Goal: Task Accomplishment & Management: Use online tool/utility

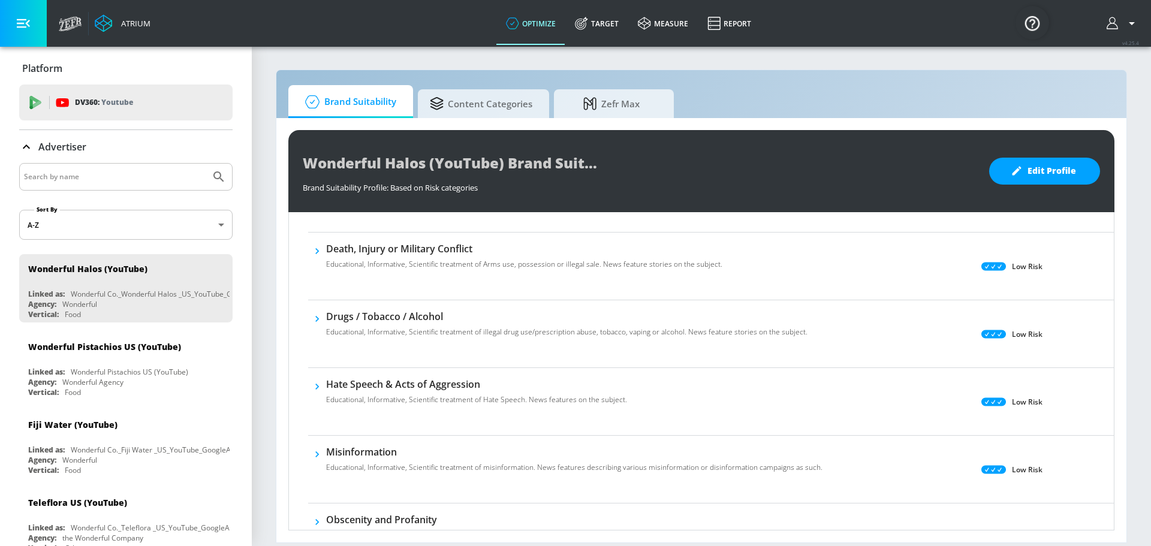
scroll to position [240, 0]
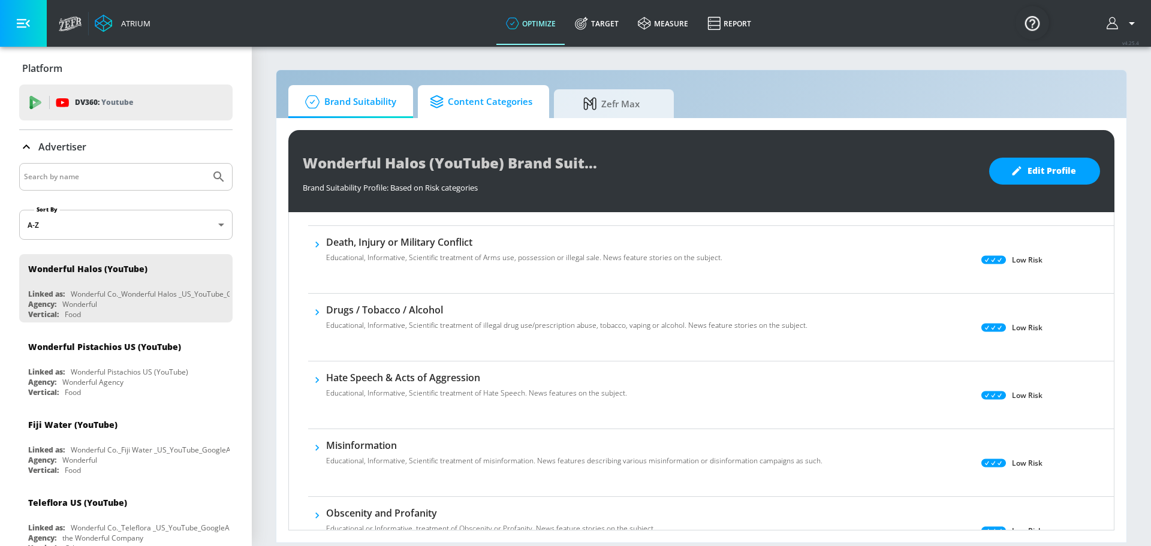
click at [493, 107] on span "Content Categories" at bounding box center [481, 102] width 103 height 29
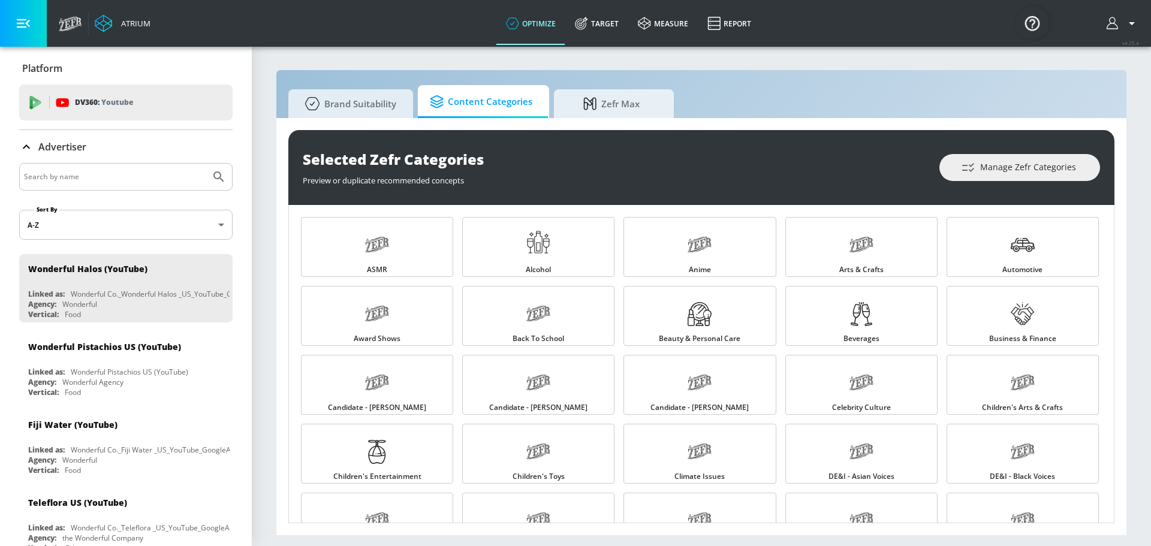
click at [607, 123] on div "Selected Zefr Categories Preview or duplicate recommended concepts Manage Zefr …" at bounding box center [701, 326] width 850 height 417
click at [611, 109] on span "Zefr Max" at bounding box center [611, 102] width 91 height 29
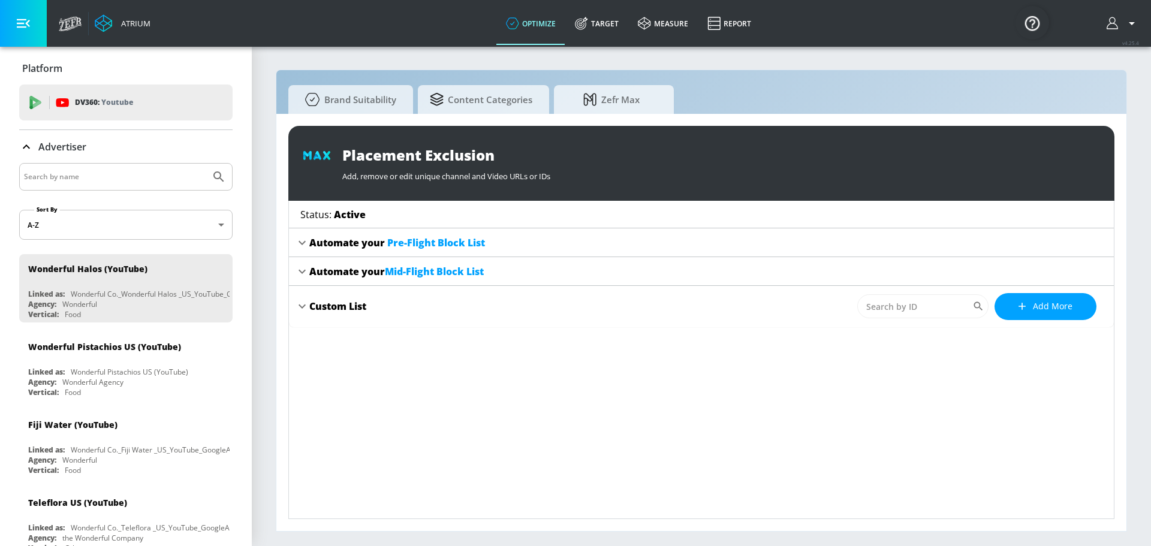
click at [432, 245] on span "Pre-Flight Block List" at bounding box center [436, 242] width 98 height 13
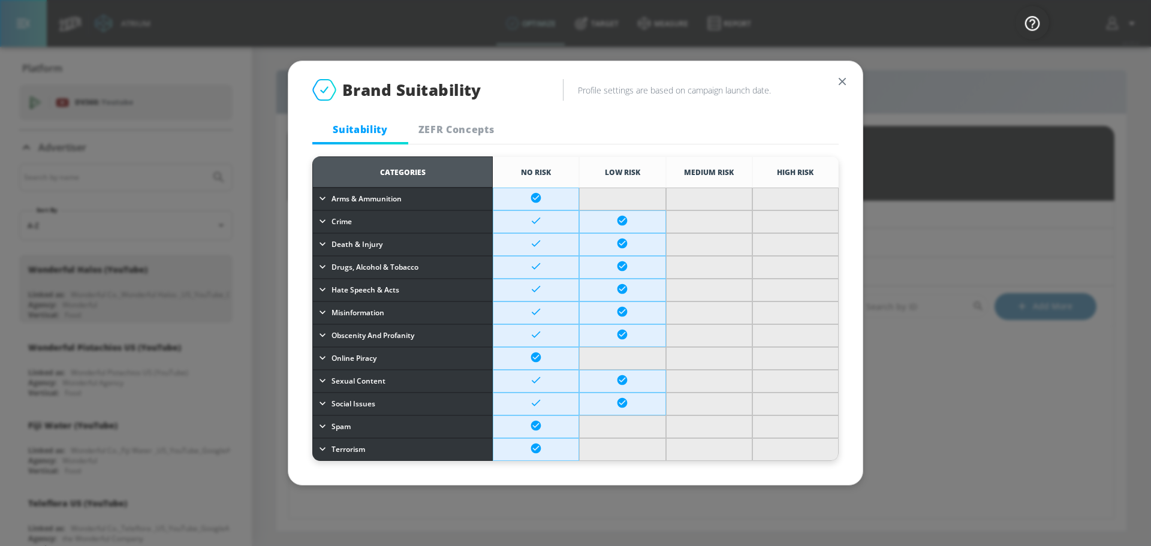
click at [1084, 257] on div "Brand Suitability Profile settings are based on campaign launch date. Suitabili…" at bounding box center [575, 273] width 1151 height 546
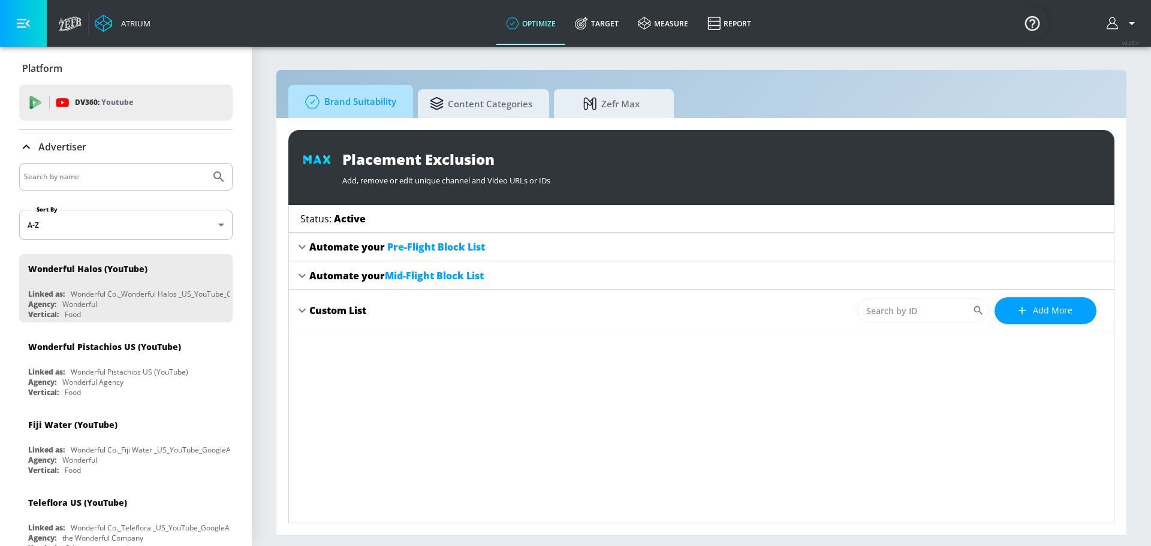
click at [336, 90] on span "Brand Suitability" at bounding box center [348, 102] width 96 height 29
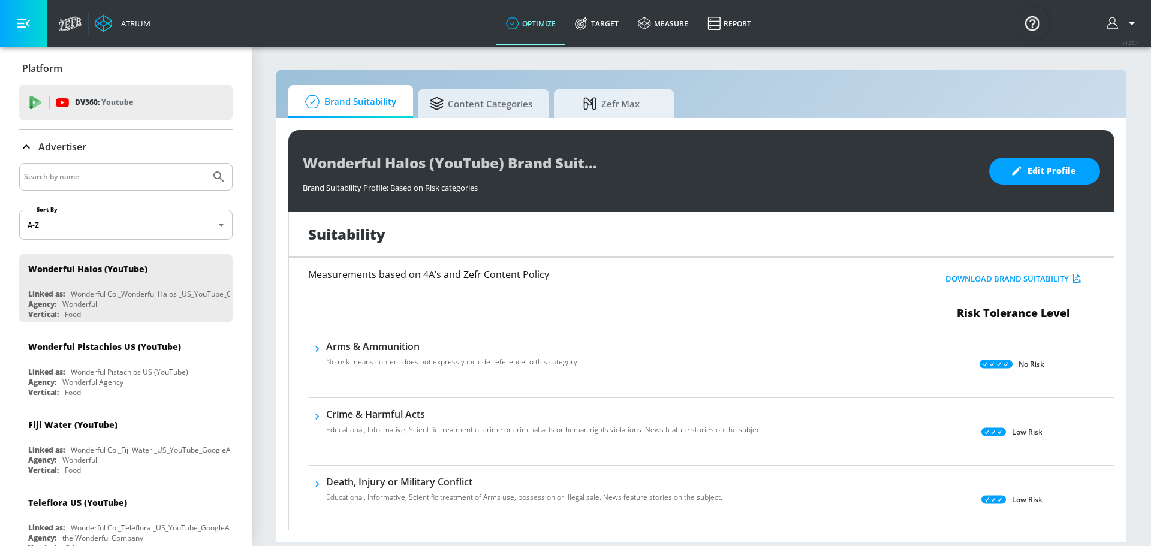
click at [409, 309] on div "Measurements based on 4A’s and Zefr Content Policy" at bounding box center [576, 295] width 537 height 51
click at [392, 344] on h6 "Arms & Ammunition" at bounding box center [452, 346] width 253 height 13
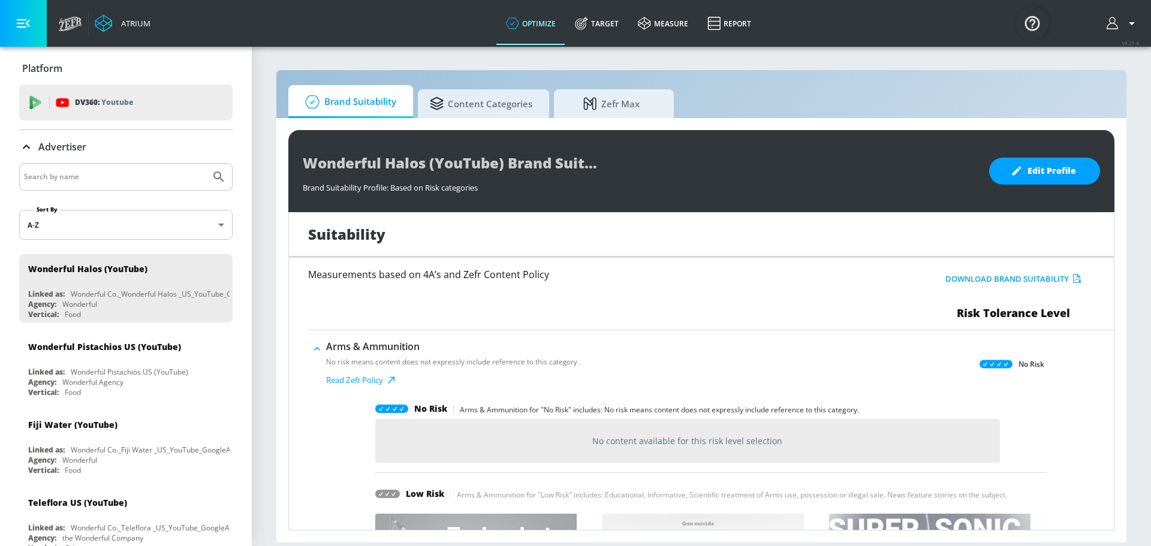
click at [393, 344] on h6 "Arms & Ammunition" at bounding box center [452, 346] width 253 height 13
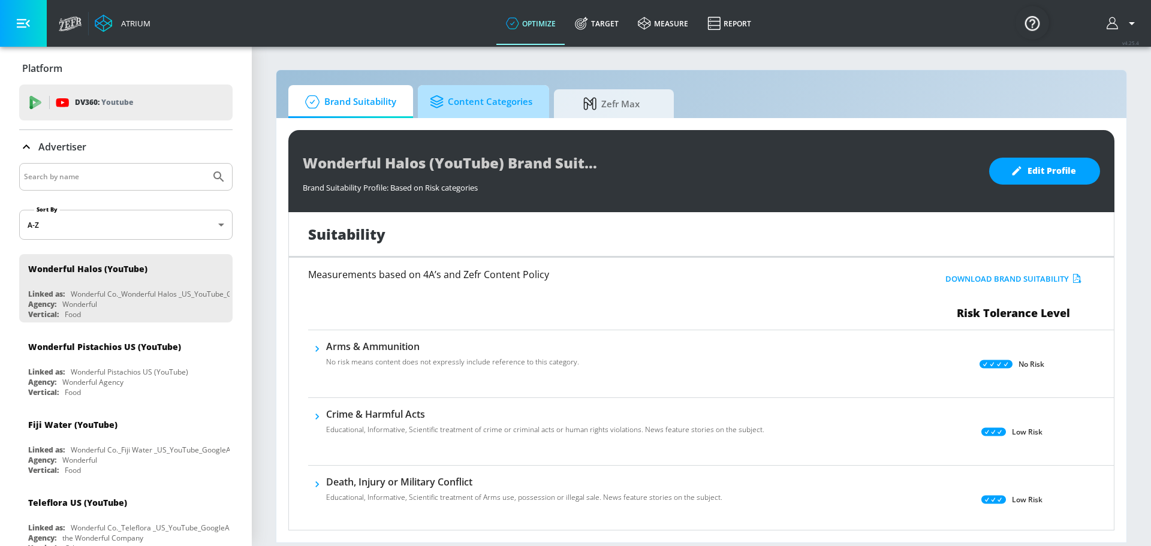
click at [482, 104] on span "Content Categories" at bounding box center [481, 102] width 103 height 29
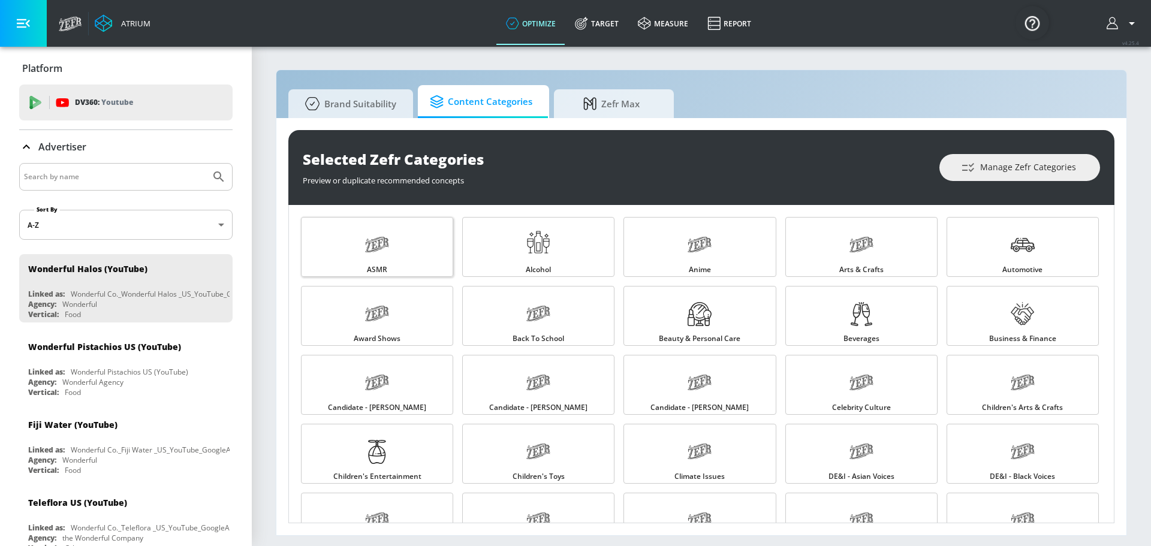
click at [444, 257] on link "ASMR" at bounding box center [377, 247] width 152 height 60
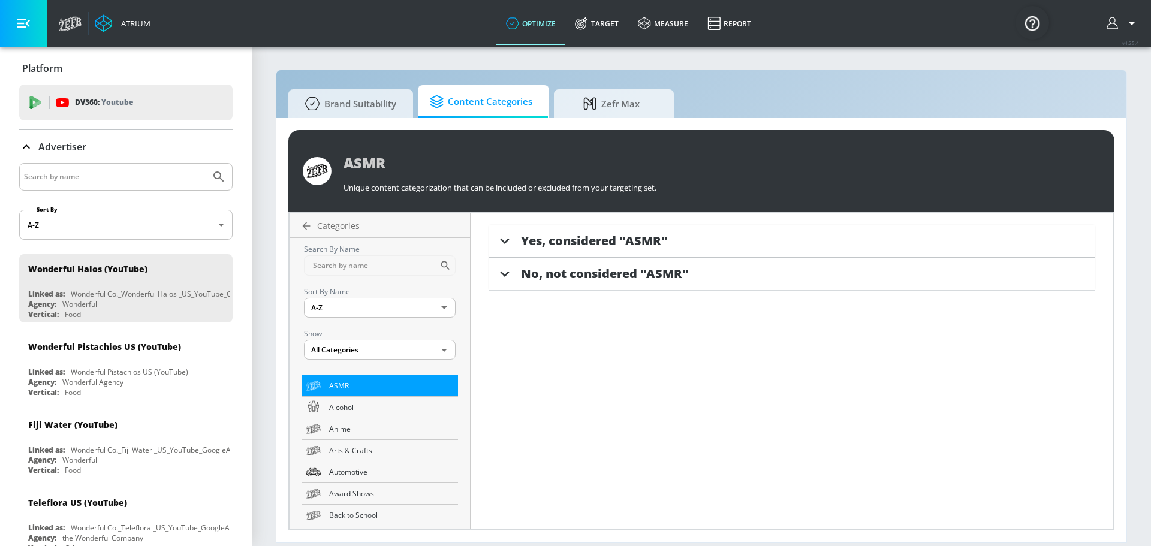
scroll to position [300, 0]
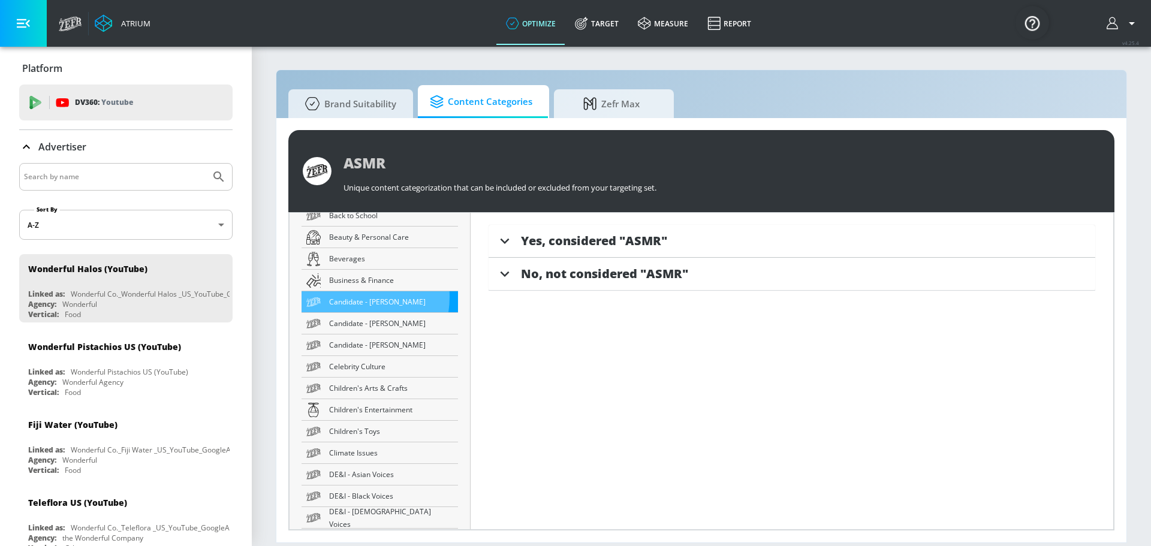
click at [342, 297] on span "Candidate - [PERSON_NAME]" at bounding box center [391, 302] width 124 height 13
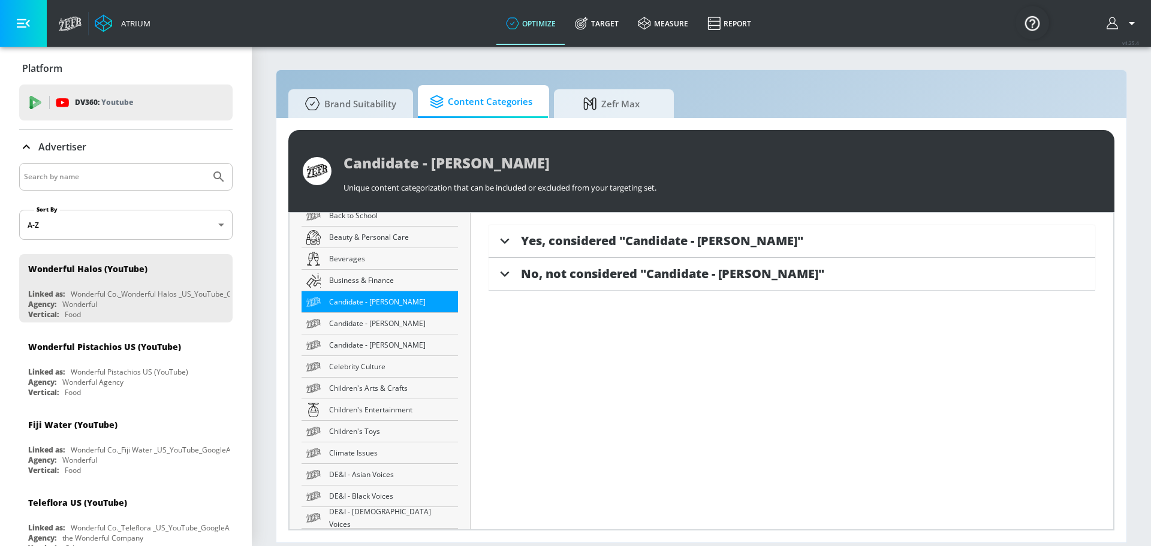
click at [530, 251] on div "Yes, considered "Candidate - [PERSON_NAME]"" at bounding box center [792, 241] width 607 height 33
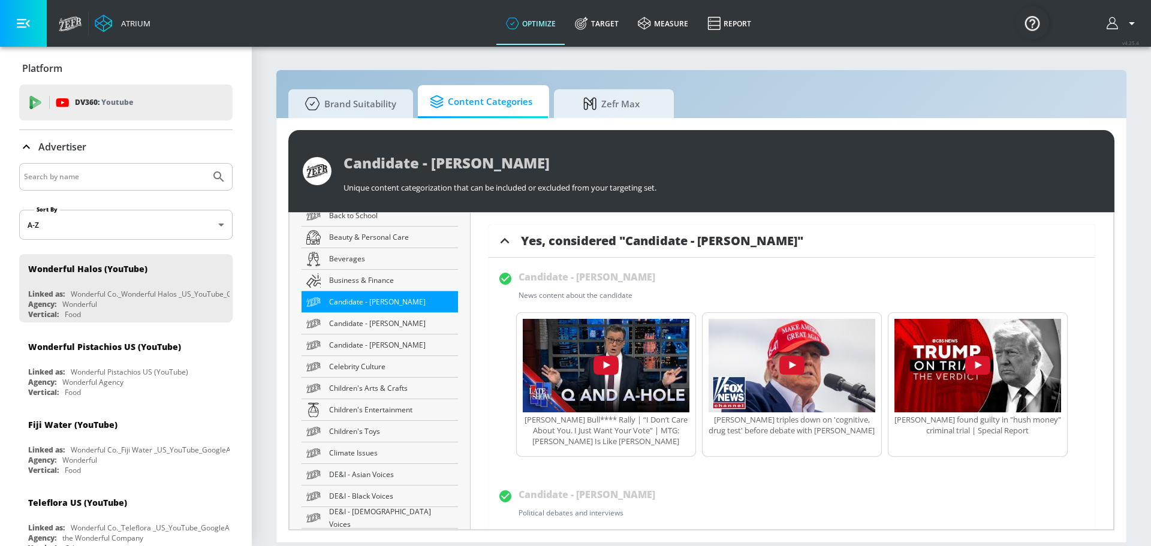
click at [530, 251] on div "Yes, considered "Candidate - [PERSON_NAME]"" at bounding box center [792, 241] width 607 height 33
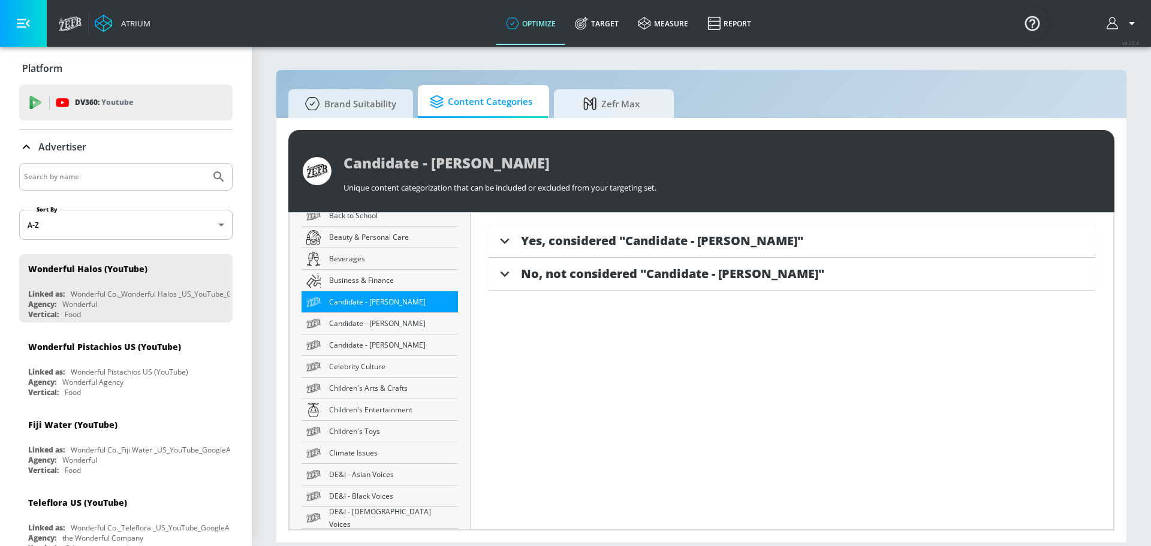
click at [547, 285] on div "No, not considered "Candidate - [PERSON_NAME]"" at bounding box center [792, 274] width 607 height 33
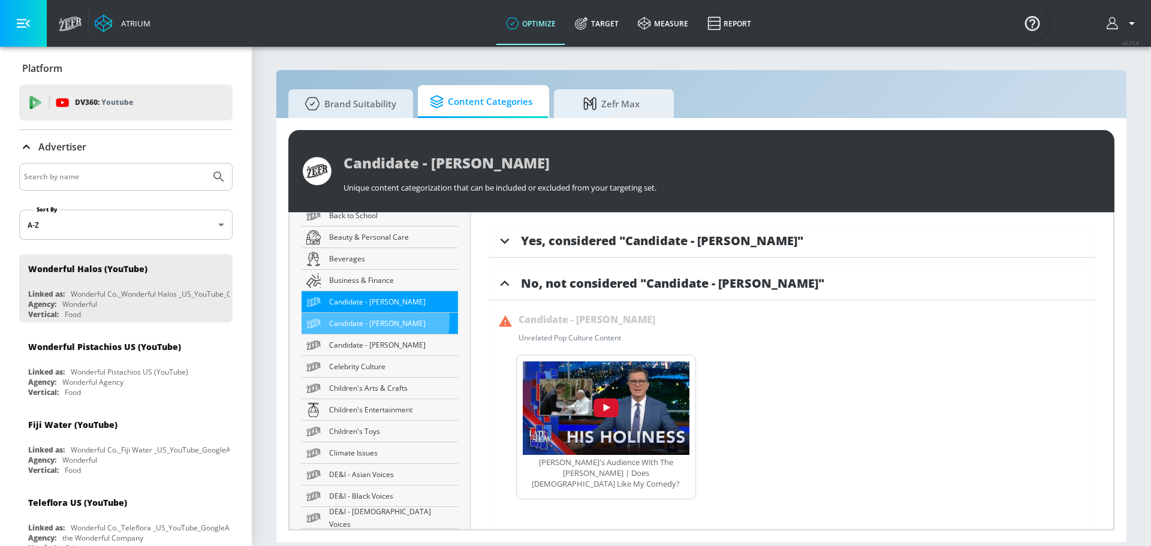
click at [343, 319] on span "Candidate - [PERSON_NAME]" at bounding box center [391, 323] width 124 height 13
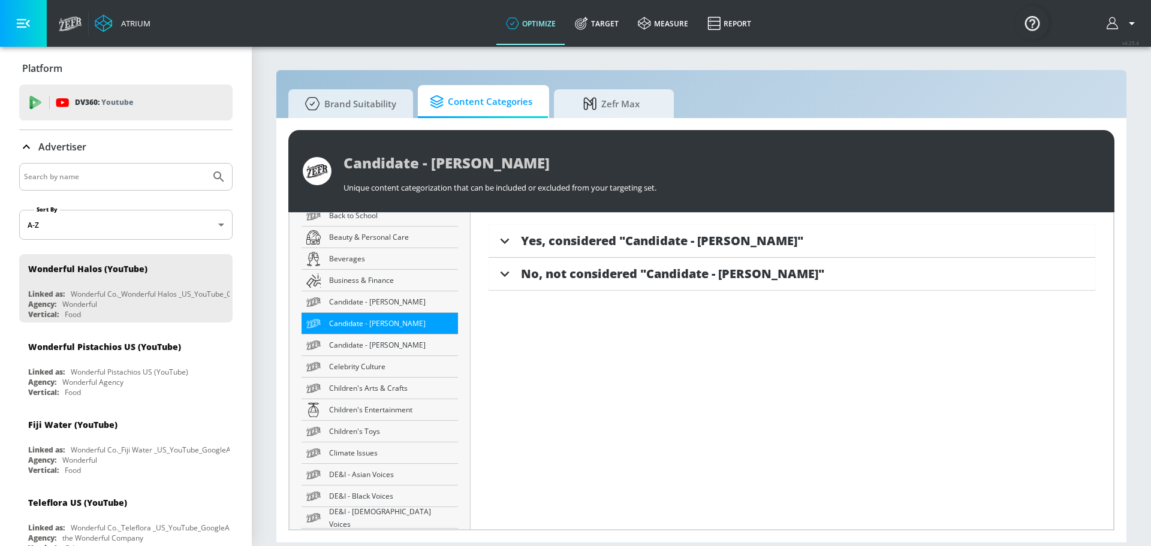
click at [598, 245] on span "Yes, considered "Candidate - [PERSON_NAME]"" at bounding box center [662, 241] width 282 height 16
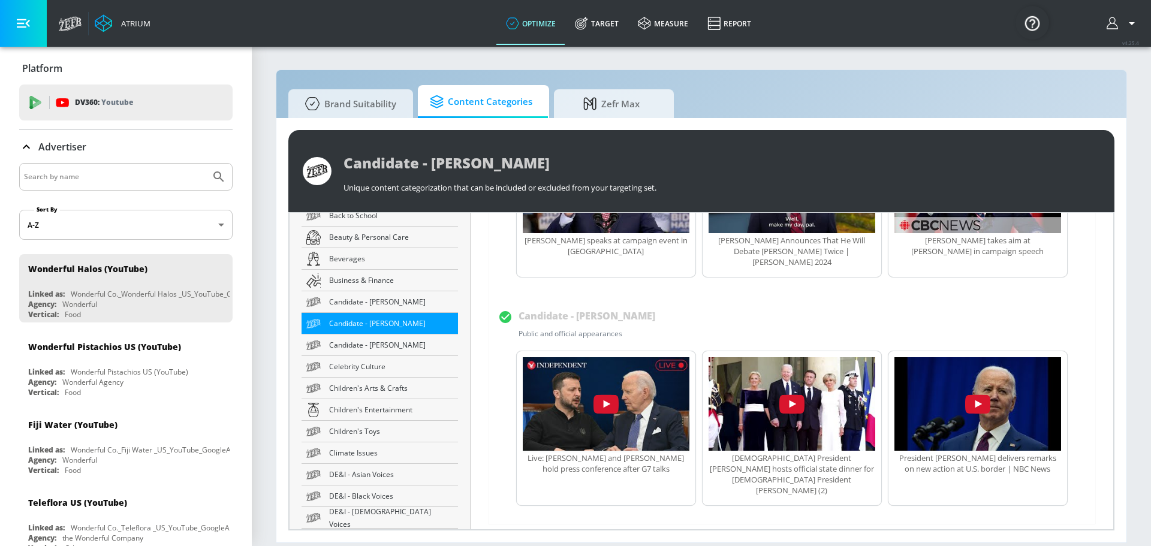
scroll to position [828, 0]
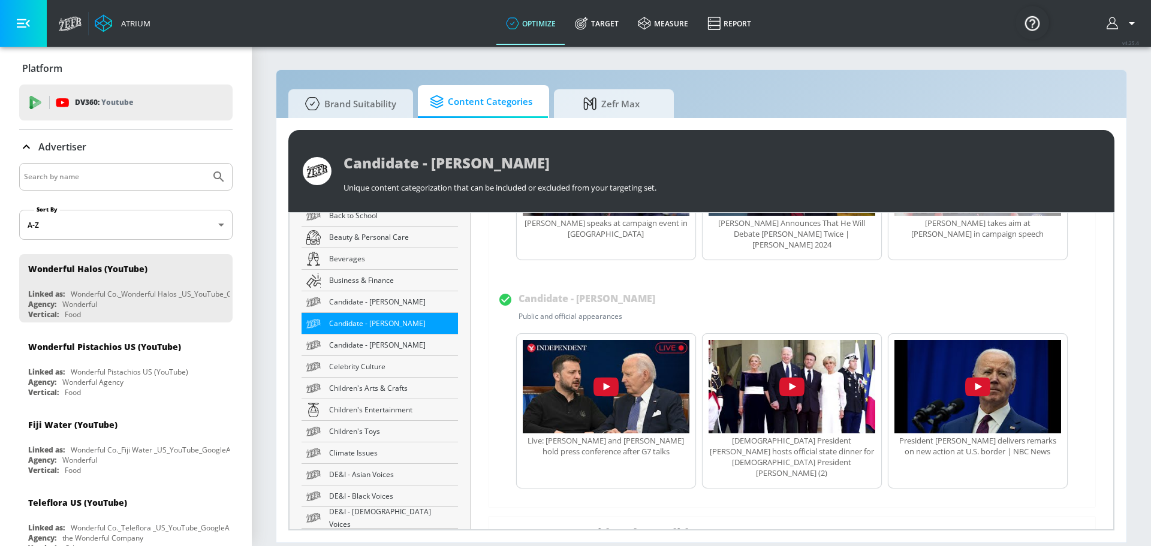
click at [607, 525] on span "No, not considered "Candidate - [PERSON_NAME]"" at bounding box center [672, 533] width 303 height 16
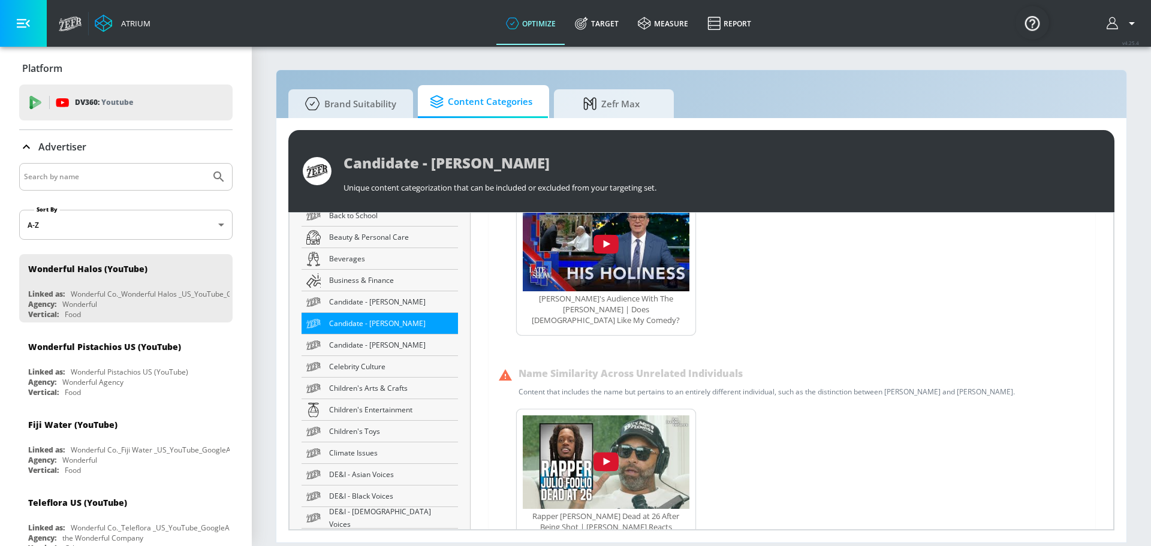
scroll to position [1253, 0]
click at [378, 352] on link "Candidate - [PERSON_NAME]" at bounding box center [380, 346] width 156 height 22
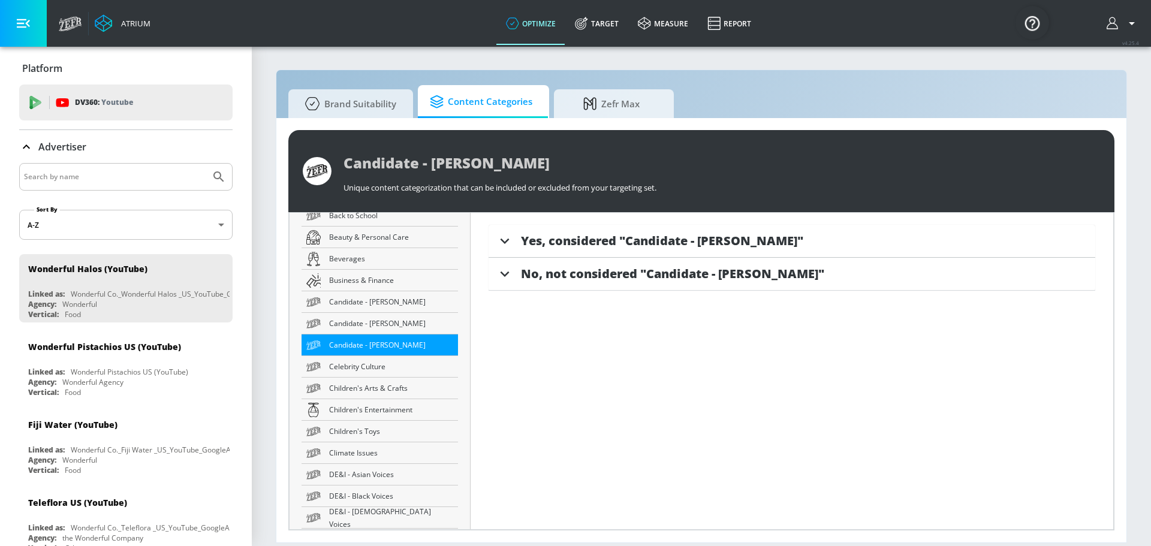
click at [526, 233] on span "Yes, considered "Candidate - [PERSON_NAME]"" at bounding box center [662, 241] width 282 height 16
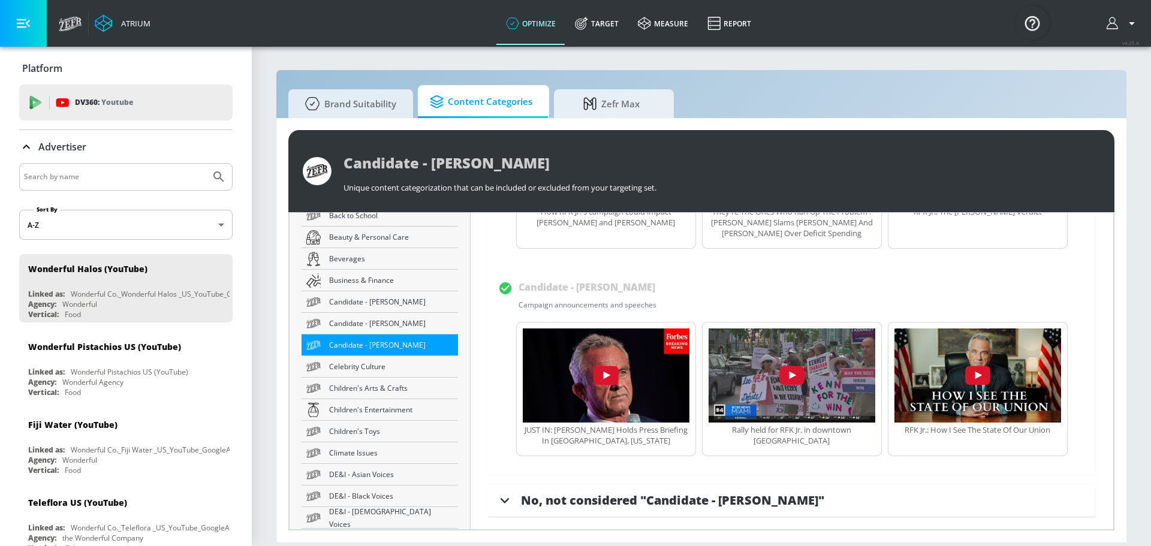
click at [613, 508] on span "No, not considered "Candidate - [PERSON_NAME]"" at bounding box center [672, 500] width 303 height 16
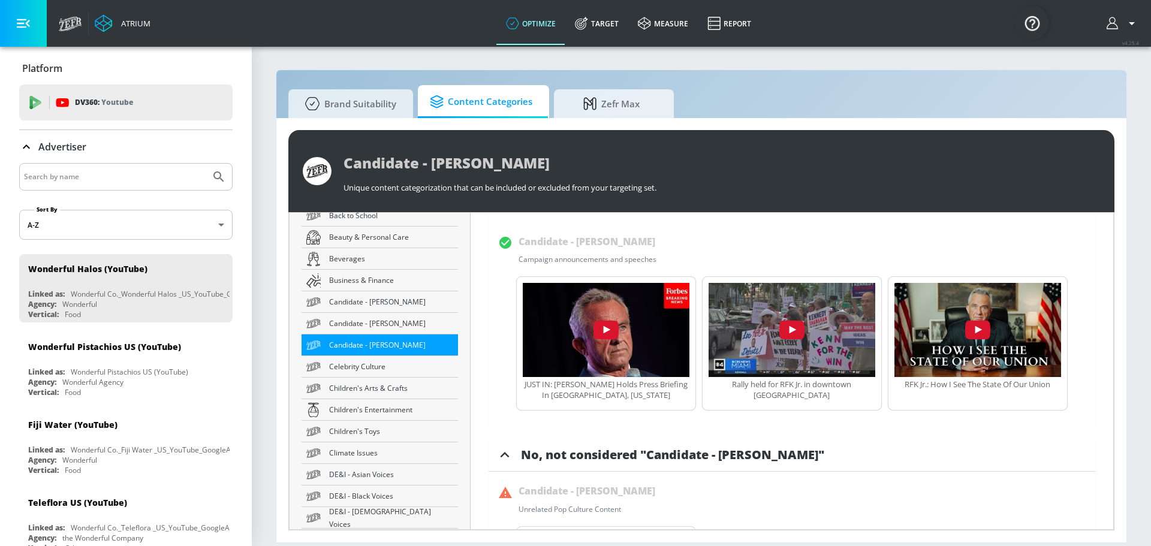
scroll to position [655, 0]
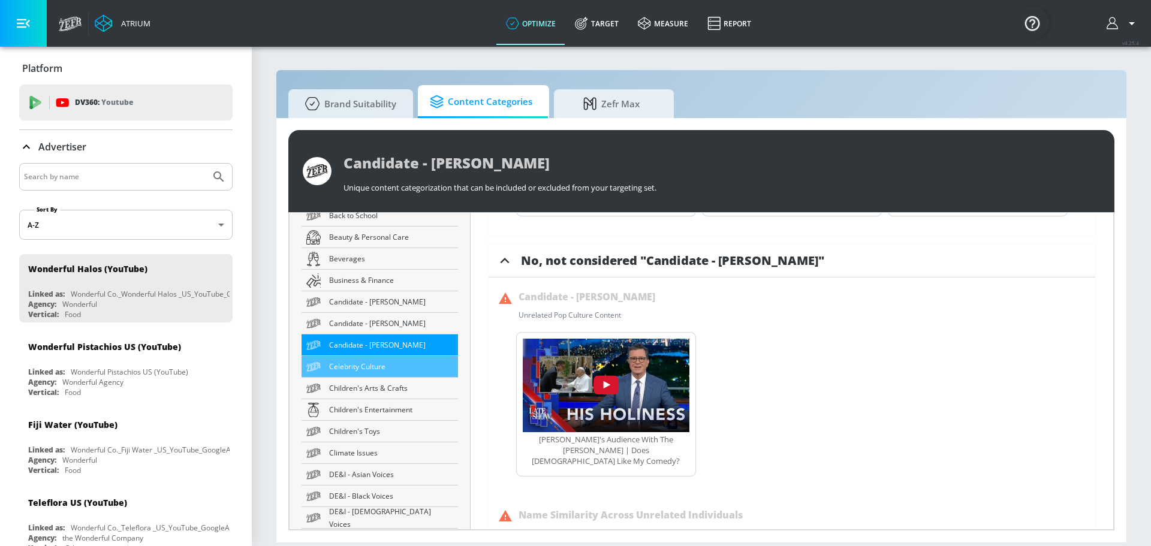
click at [391, 373] on link "Celebrity Culture" at bounding box center [380, 367] width 156 height 22
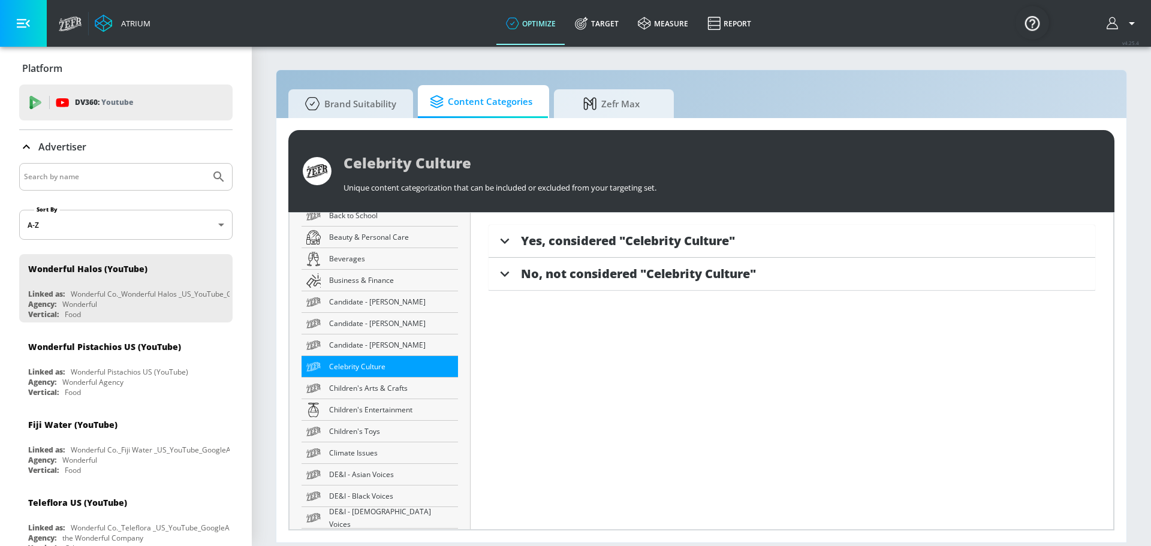
click at [548, 276] on span "No, not considered "Celebrity Culture"" at bounding box center [638, 274] width 235 height 16
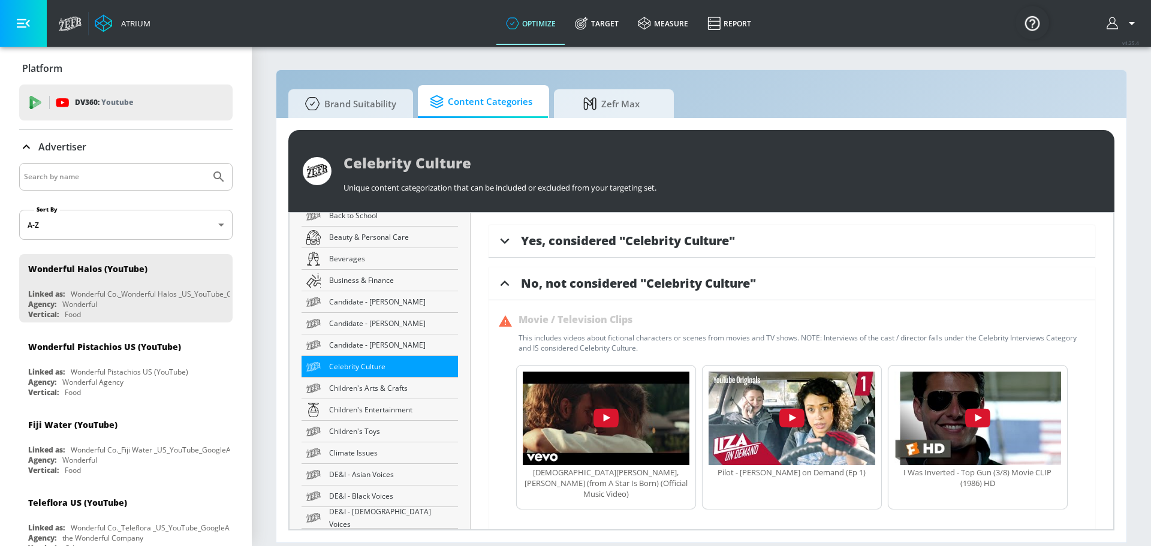
click at [548, 276] on span "No, not considered "Celebrity Culture"" at bounding box center [638, 283] width 235 height 16
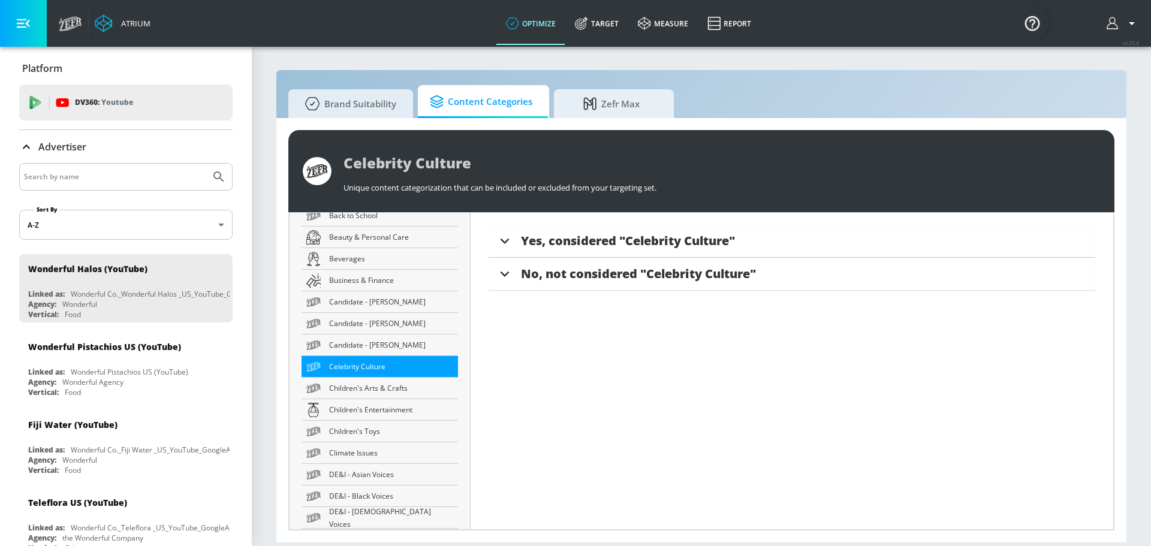
click at [546, 246] on span "Yes, considered "Celebrity Culture"" at bounding box center [628, 241] width 214 height 16
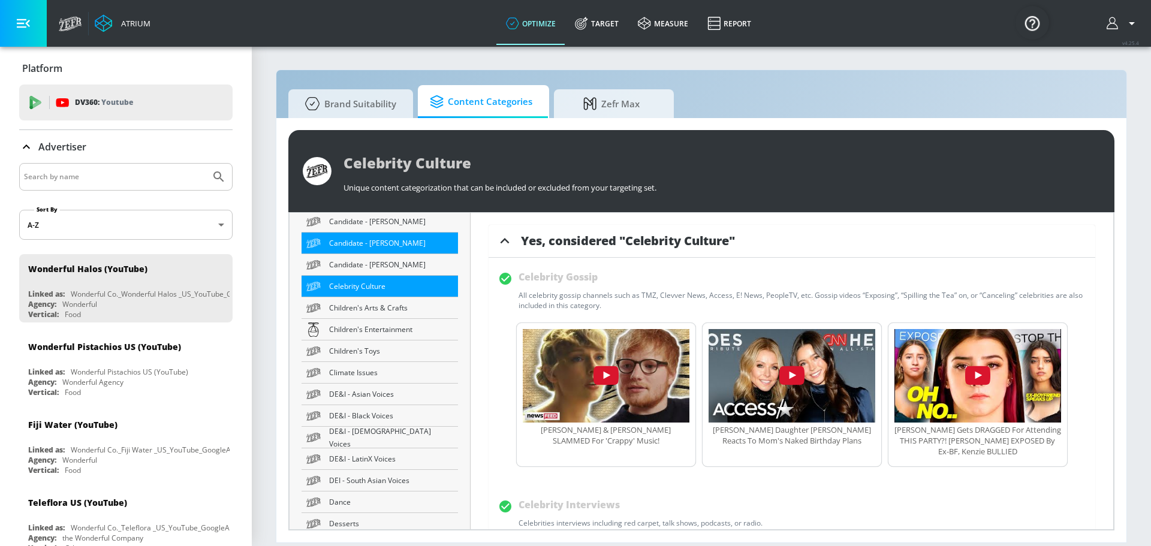
scroll to position [480, 0]
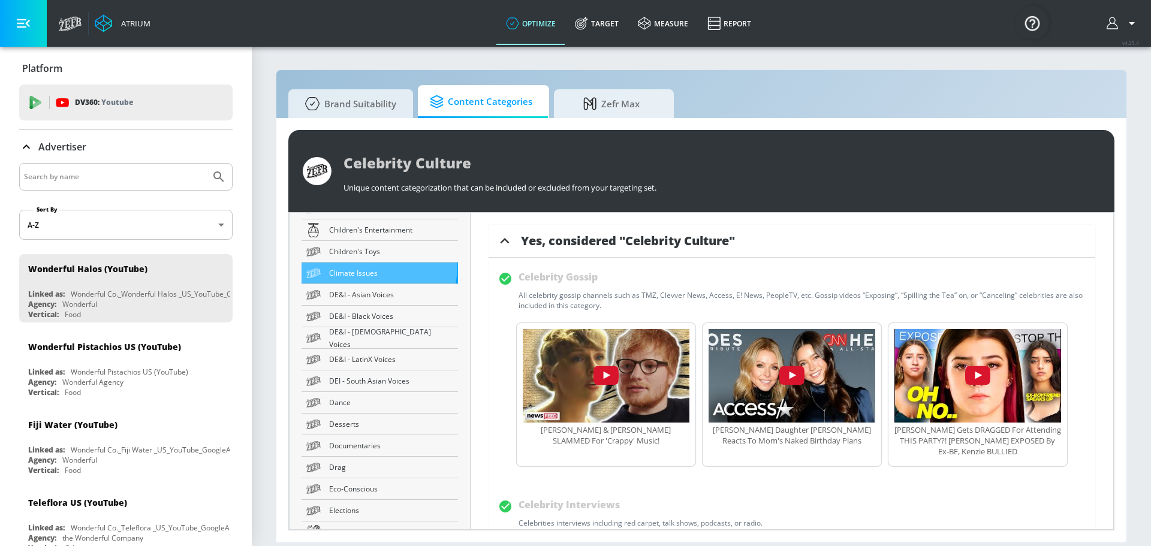
click at [378, 267] on span "Climate Issues" at bounding box center [391, 273] width 124 height 13
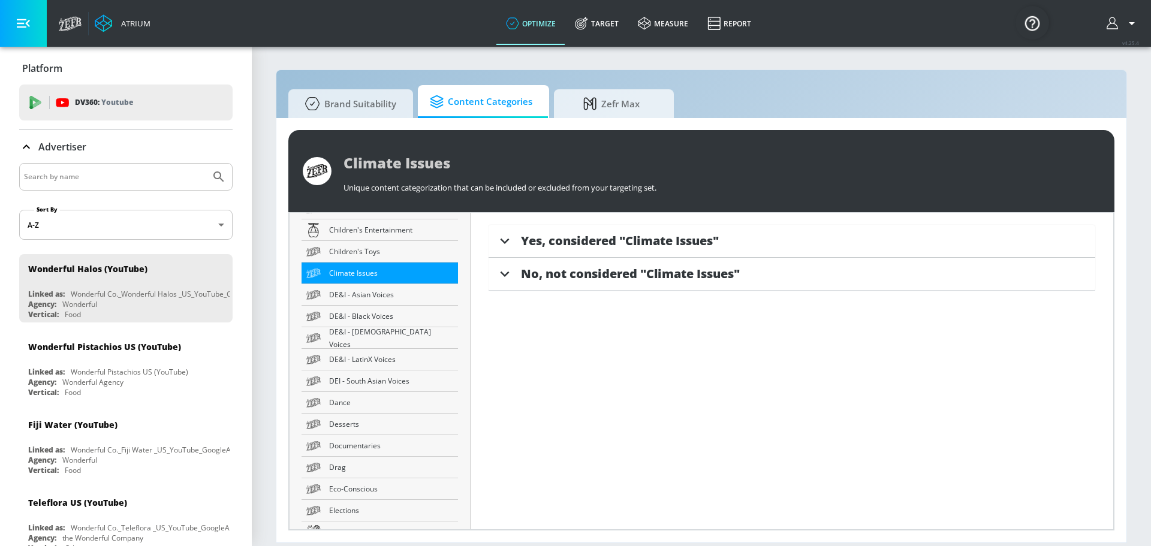
click at [605, 249] on div "Yes, considered "Climate Issues"" at bounding box center [792, 241] width 607 height 33
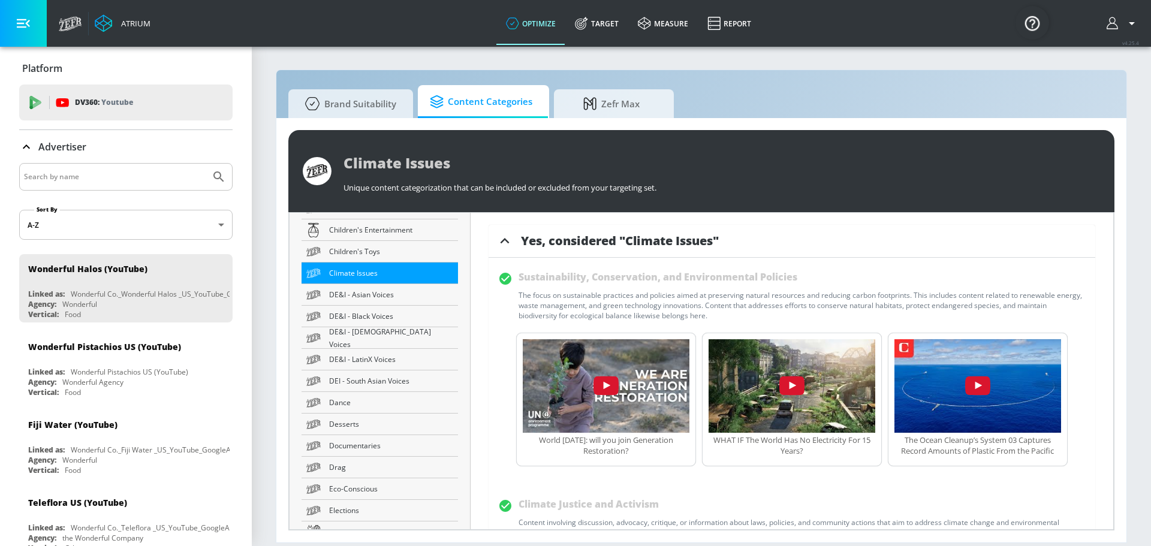
click at [605, 249] on div "Yes, considered "Climate Issues"" at bounding box center [792, 241] width 607 height 33
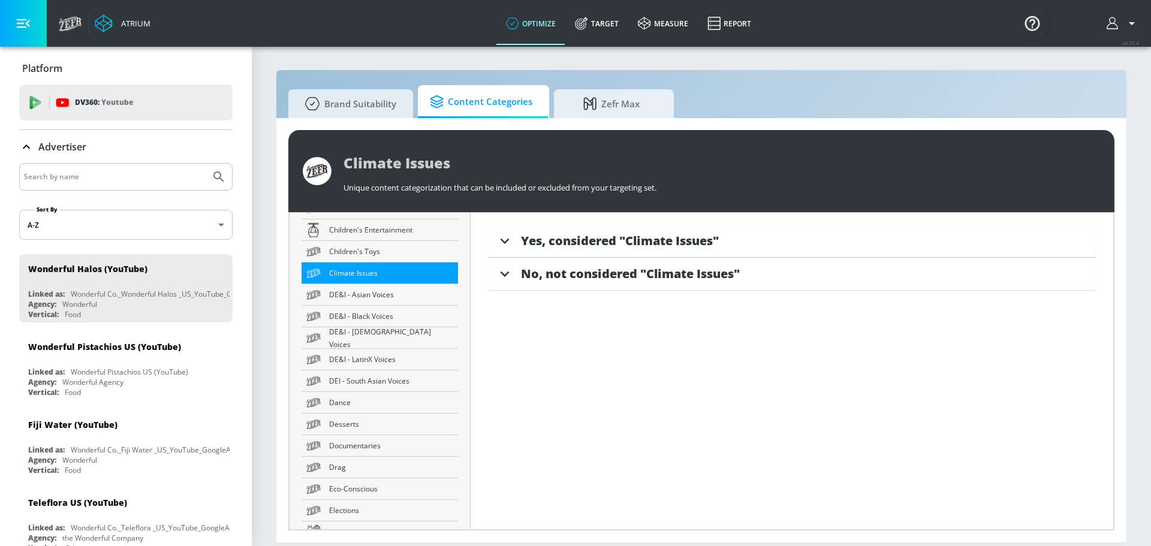
click at [575, 284] on div "No, not considered "Climate Issues"" at bounding box center [792, 274] width 607 height 33
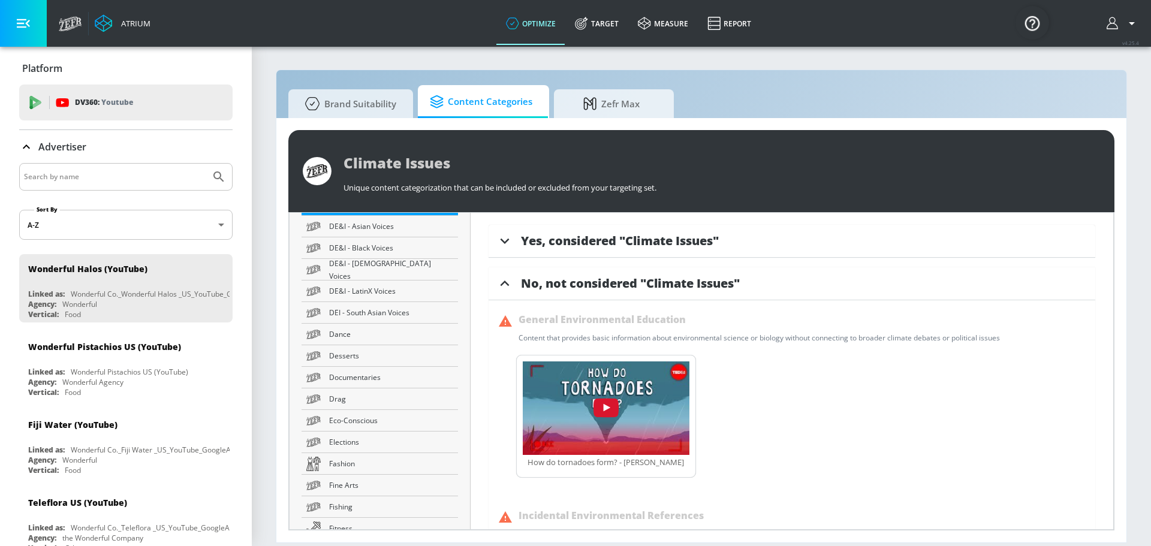
scroll to position [779, 0]
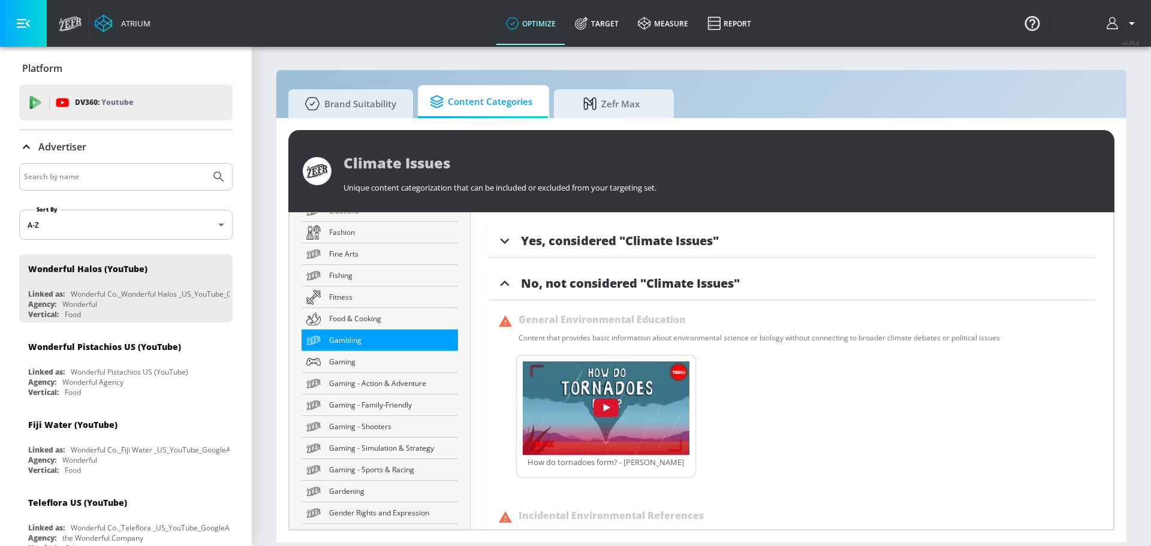
click at [370, 336] on span "Gambling" at bounding box center [391, 340] width 124 height 13
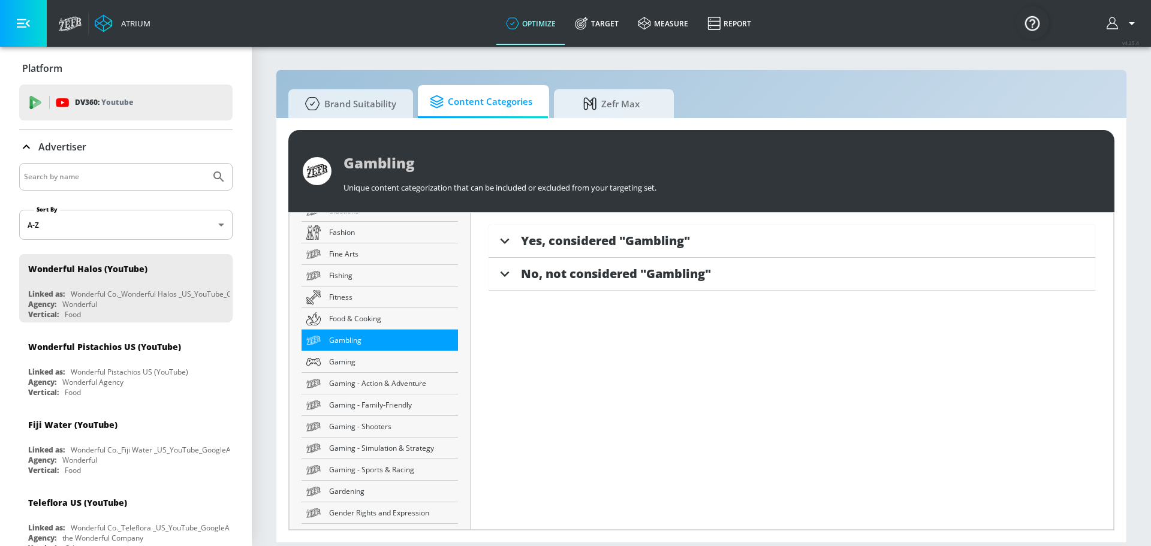
click at [595, 242] on span "Yes, considered "Gambling"" at bounding box center [605, 241] width 169 height 16
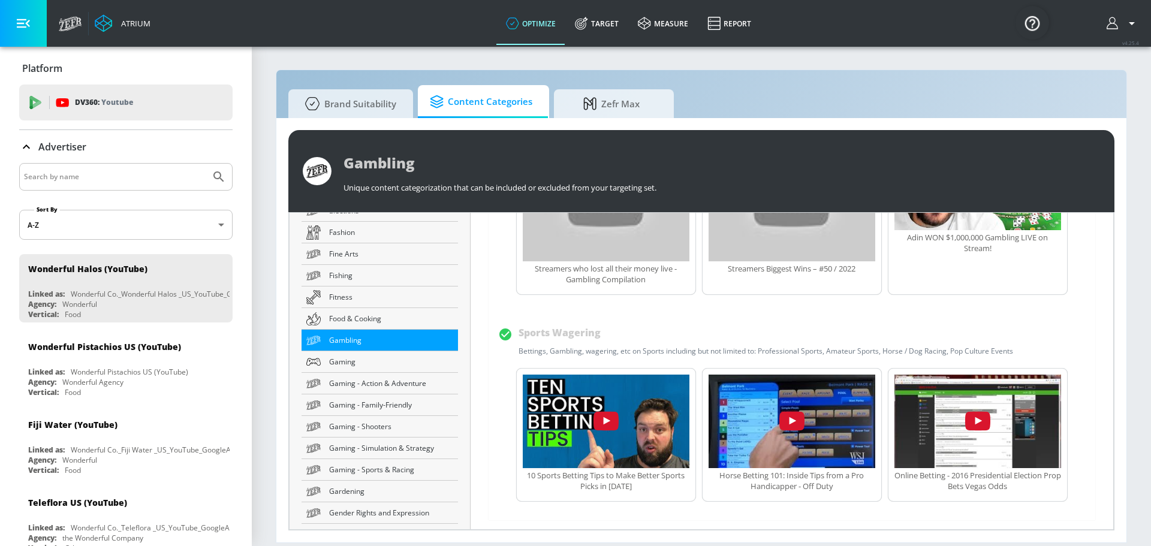
scroll to position [1098, 0]
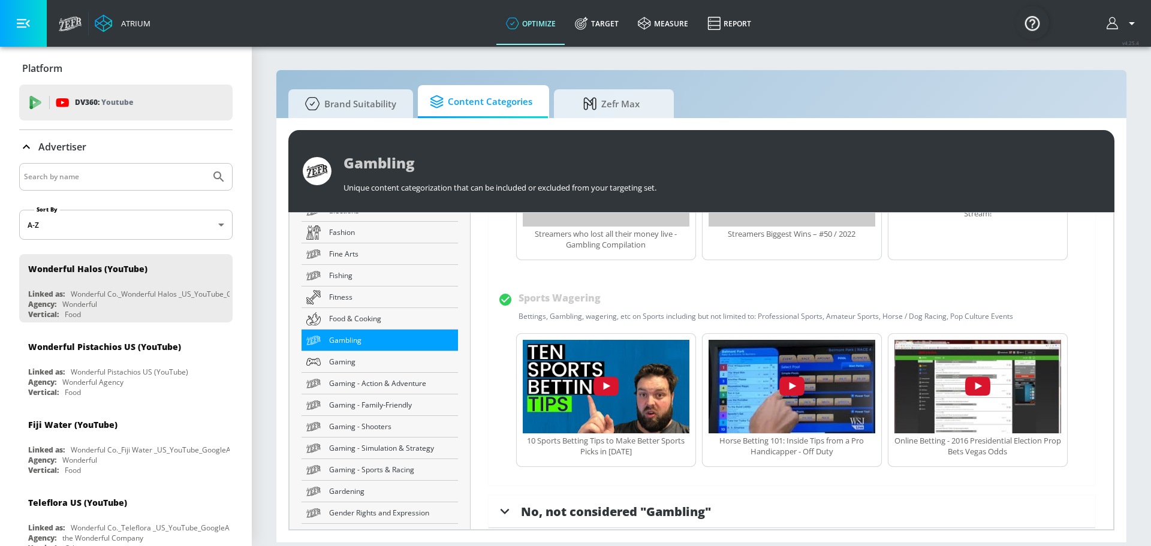
click at [639, 495] on div "No, not considered "Gambling"" at bounding box center [792, 511] width 607 height 33
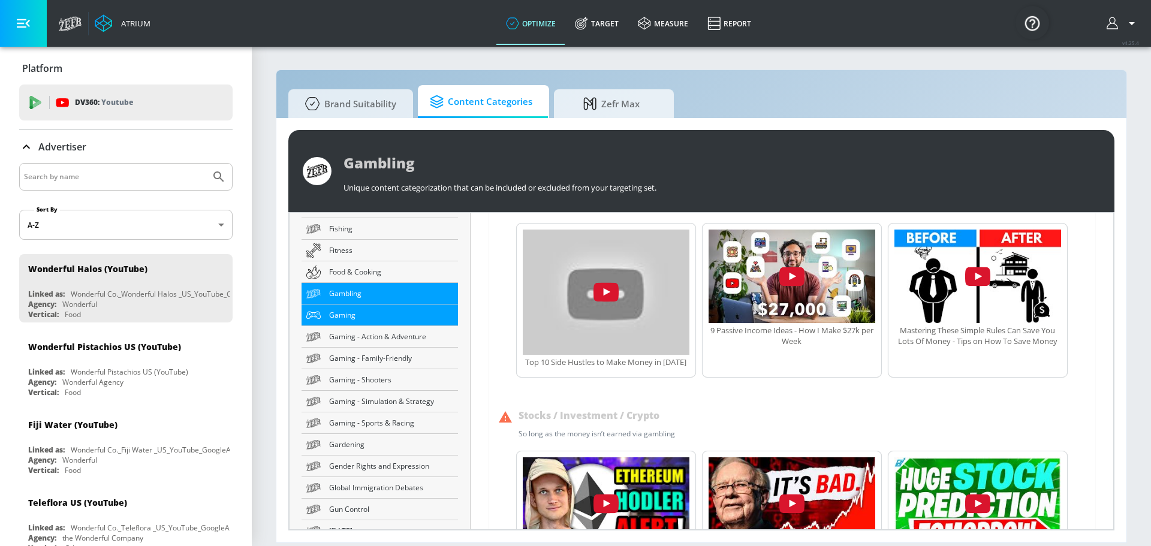
scroll to position [839, 0]
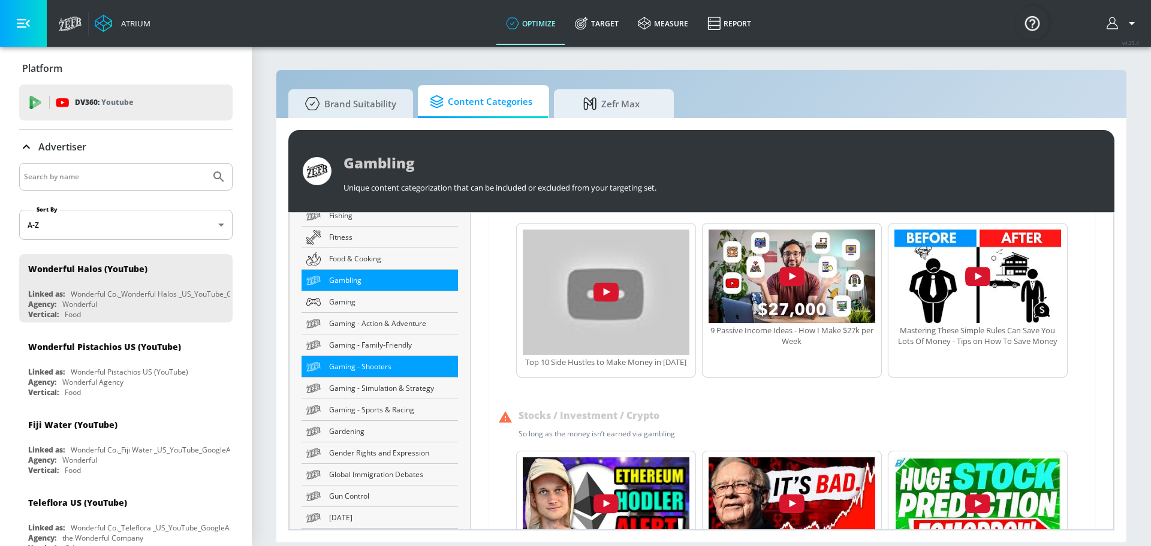
click at [378, 373] on link "Gaming - Shooters" at bounding box center [380, 367] width 156 height 22
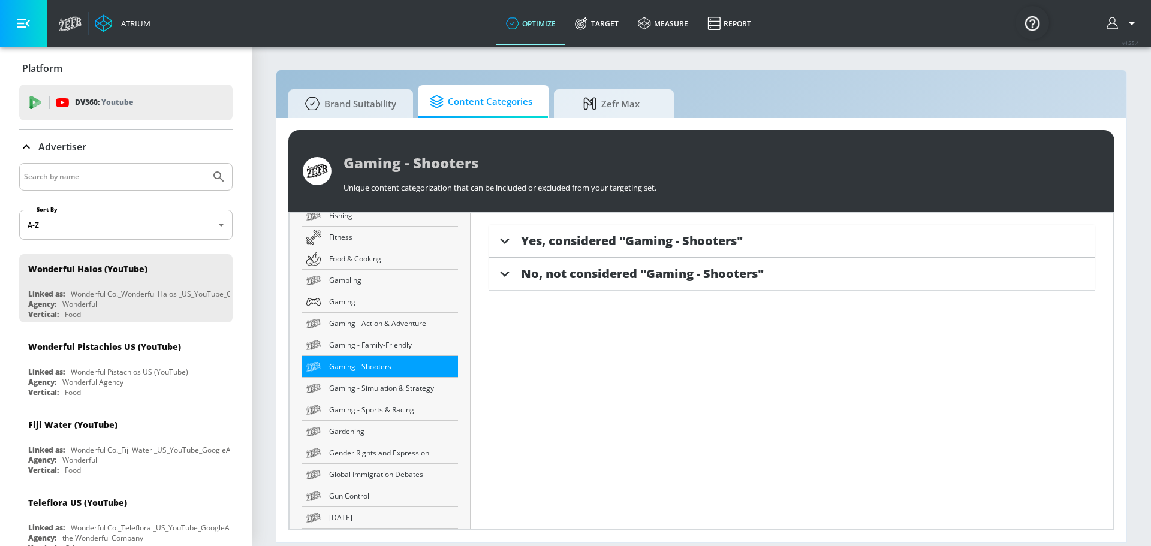
click at [589, 275] on span "No, not considered "Gaming - Shooters"" at bounding box center [642, 274] width 243 height 16
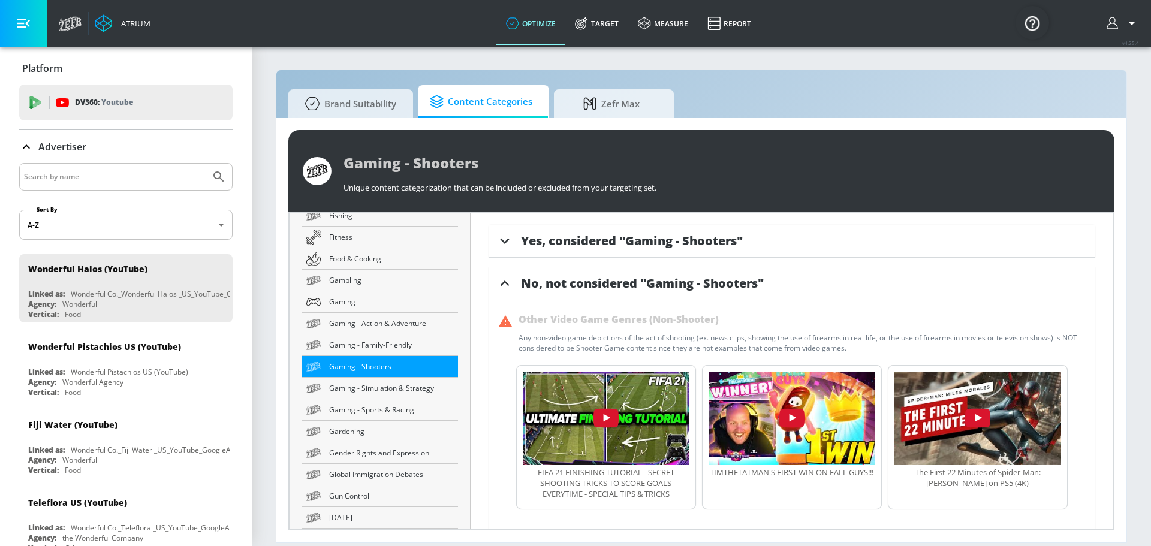
click at [593, 258] on div "Yes, considered "Gaming - Shooters" First-Person Shooter Games Any video contai…" at bounding box center [792, 371] width 643 height 317
click at [590, 239] on span "Yes, considered "Gaming - Shooters"" at bounding box center [632, 241] width 222 height 16
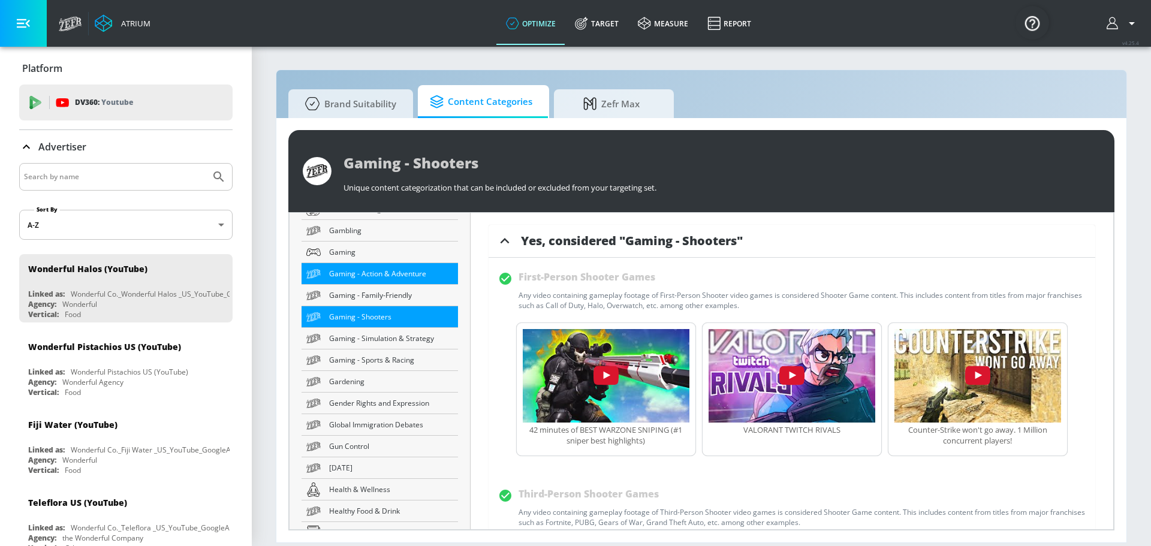
scroll to position [959, 0]
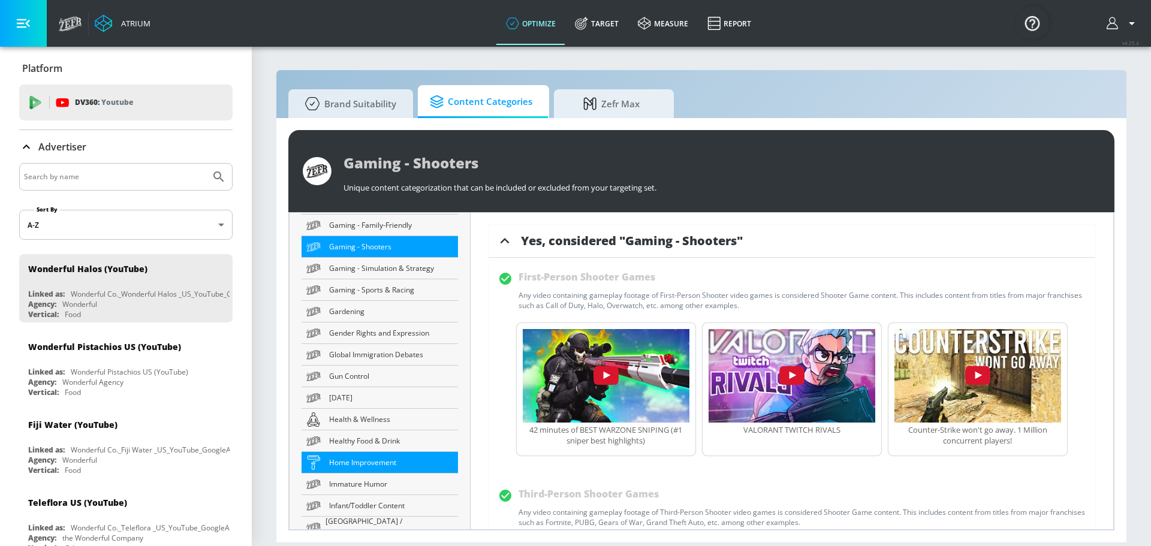
click at [378, 469] on span "Home Improvement" at bounding box center [391, 462] width 124 height 13
type input "Home Improvement"
click at [378, 469] on span "Home Improvement" at bounding box center [391, 462] width 124 height 13
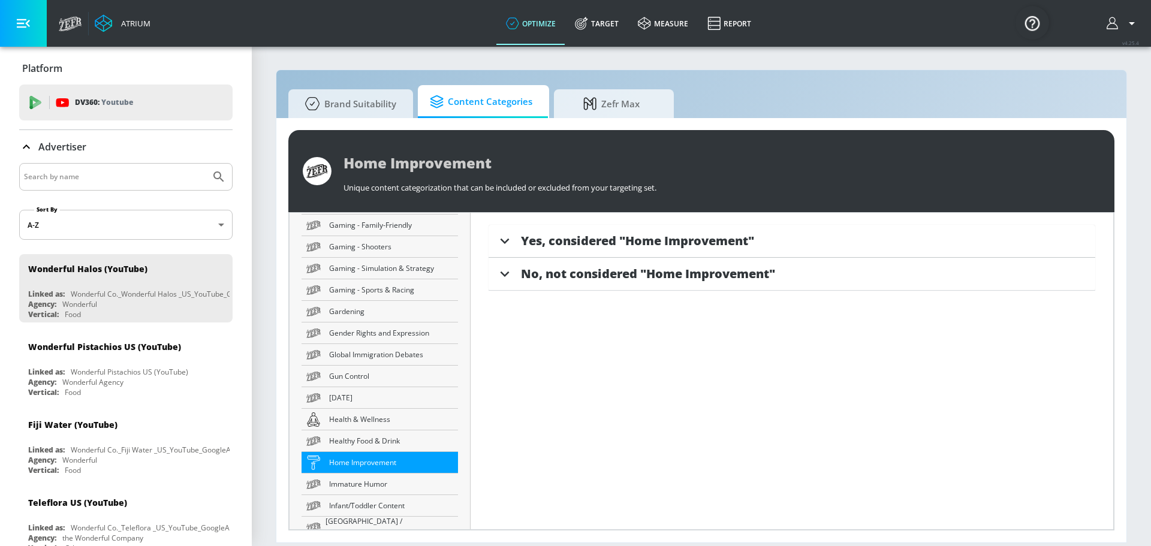
click at [534, 249] on div "Yes, considered "Home Improvement"" at bounding box center [792, 241] width 607 height 33
